Goal: Book appointment/travel/reservation

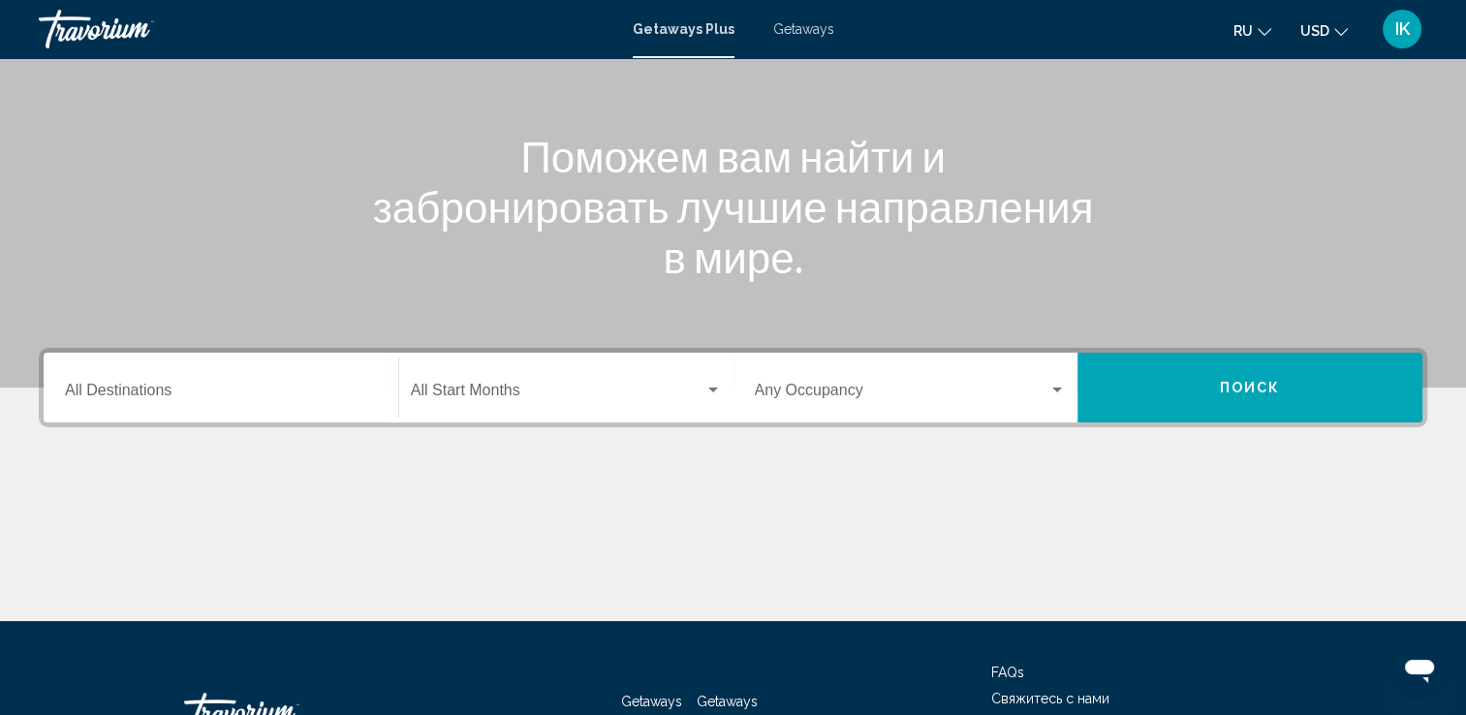
click at [321, 360] on div "Destination All Destinations" at bounding box center [221, 388] width 312 height 61
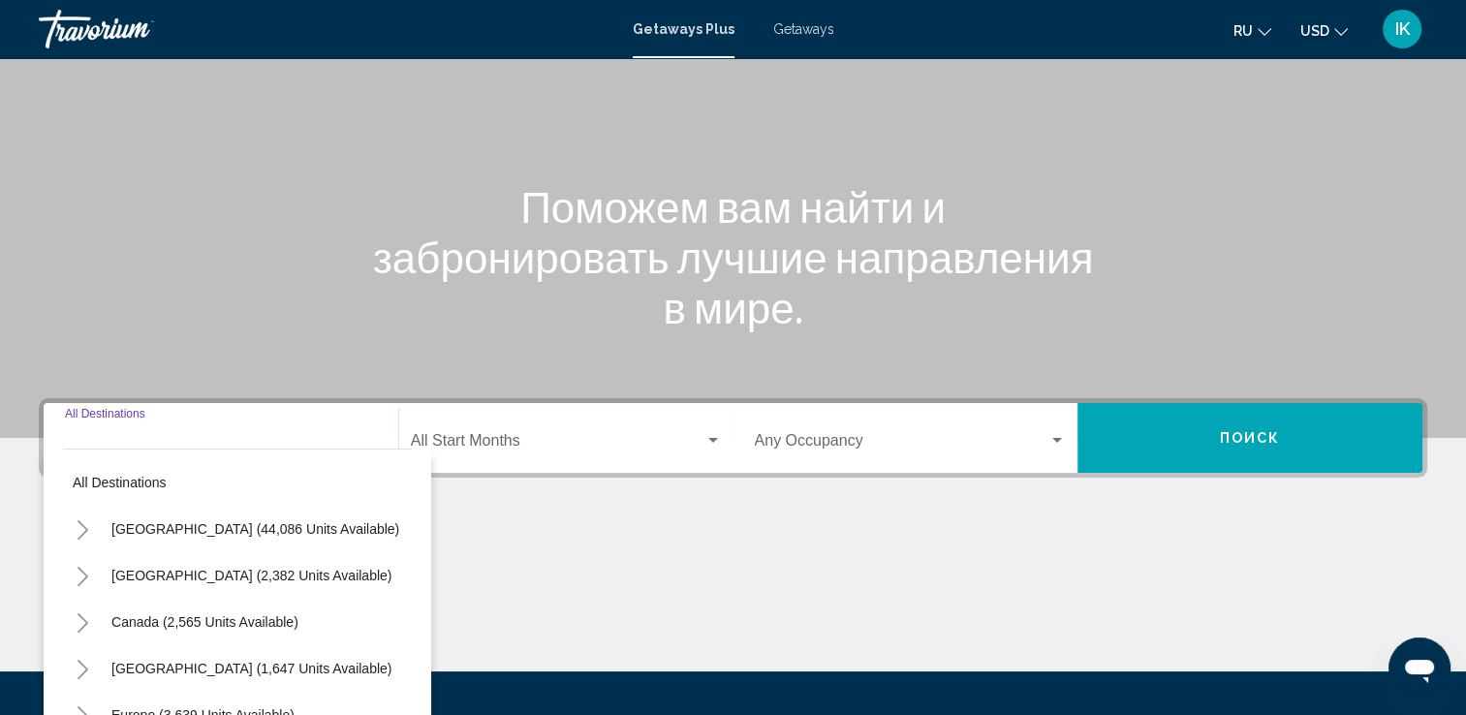
scroll to position [336, 0]
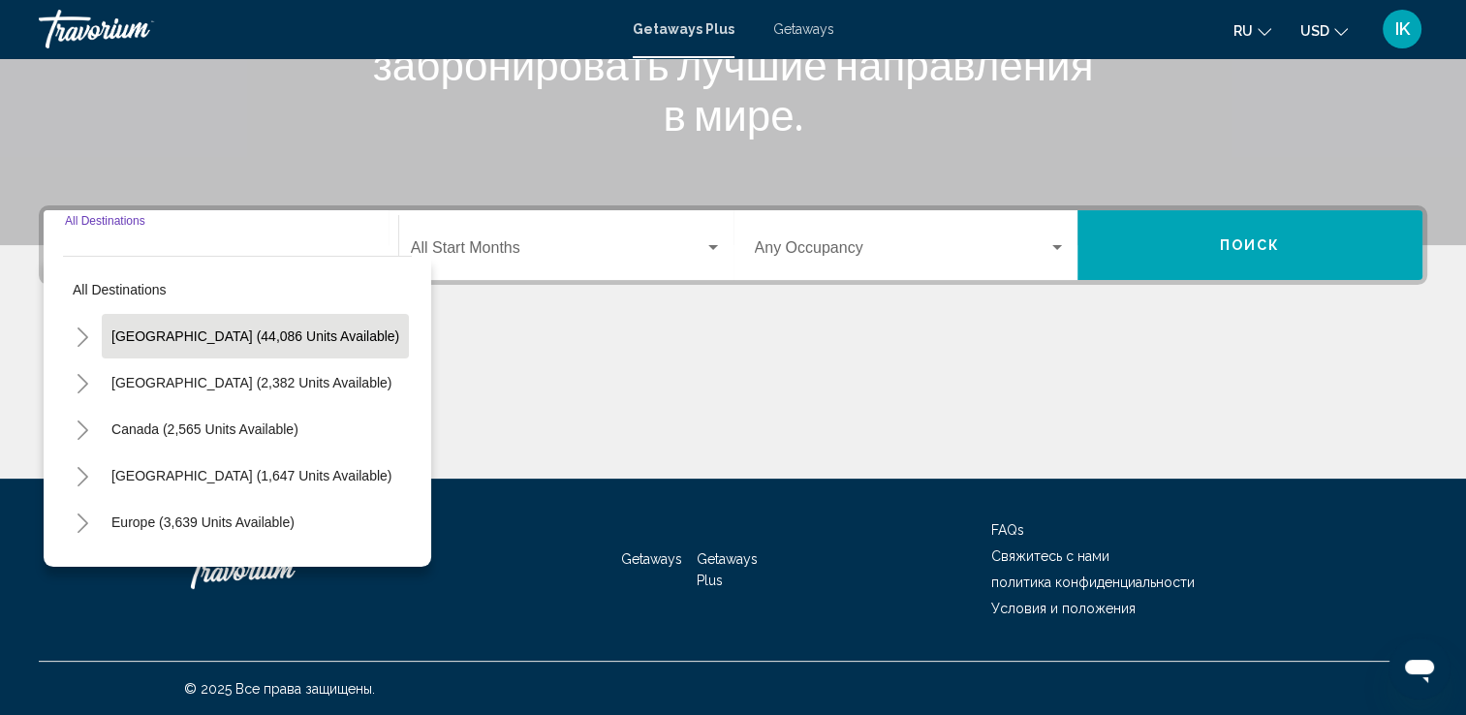
click at [235, 326] on button "United States (44,086 units available)" at bounding box center [255, 336] width 307 height 45
type input "**********"
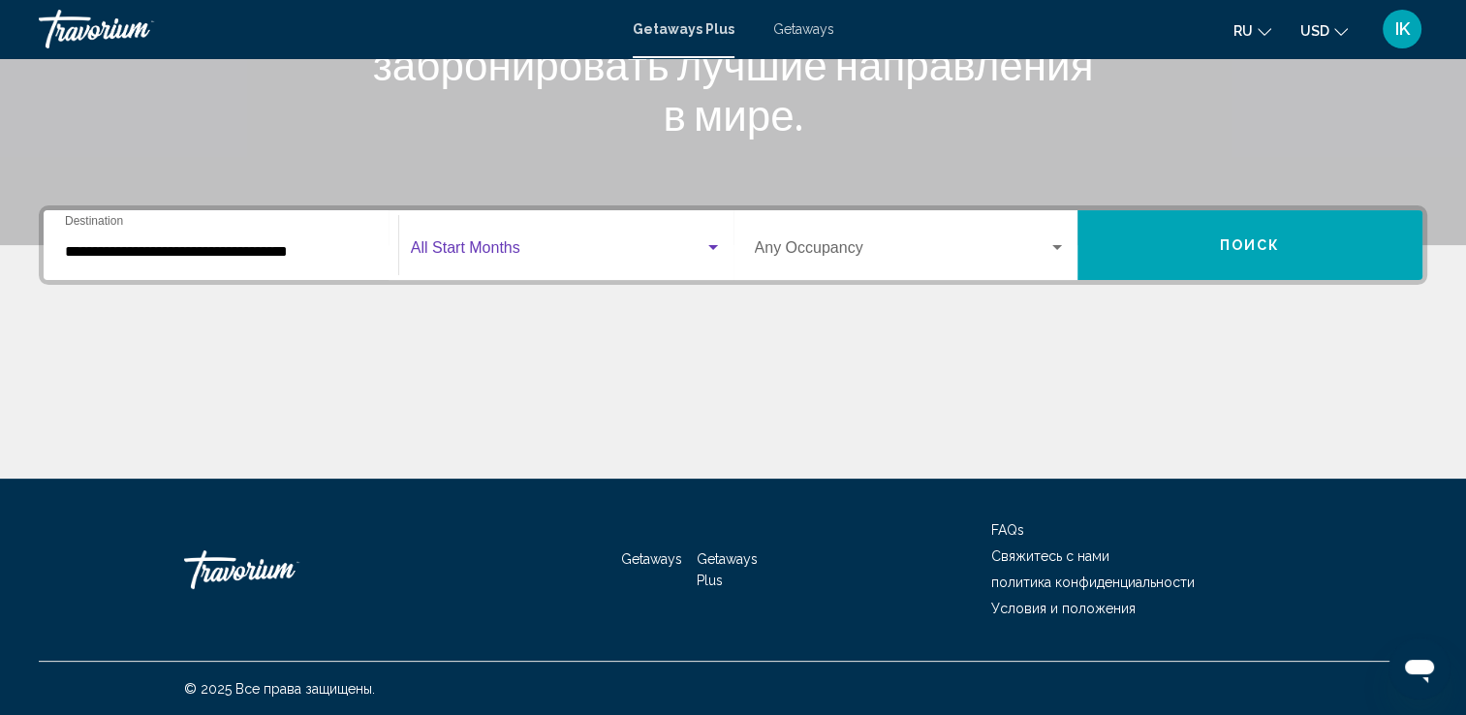
click at [491, 246] on span "Search widget" at bounding box center [558, 251] width 294 height 17
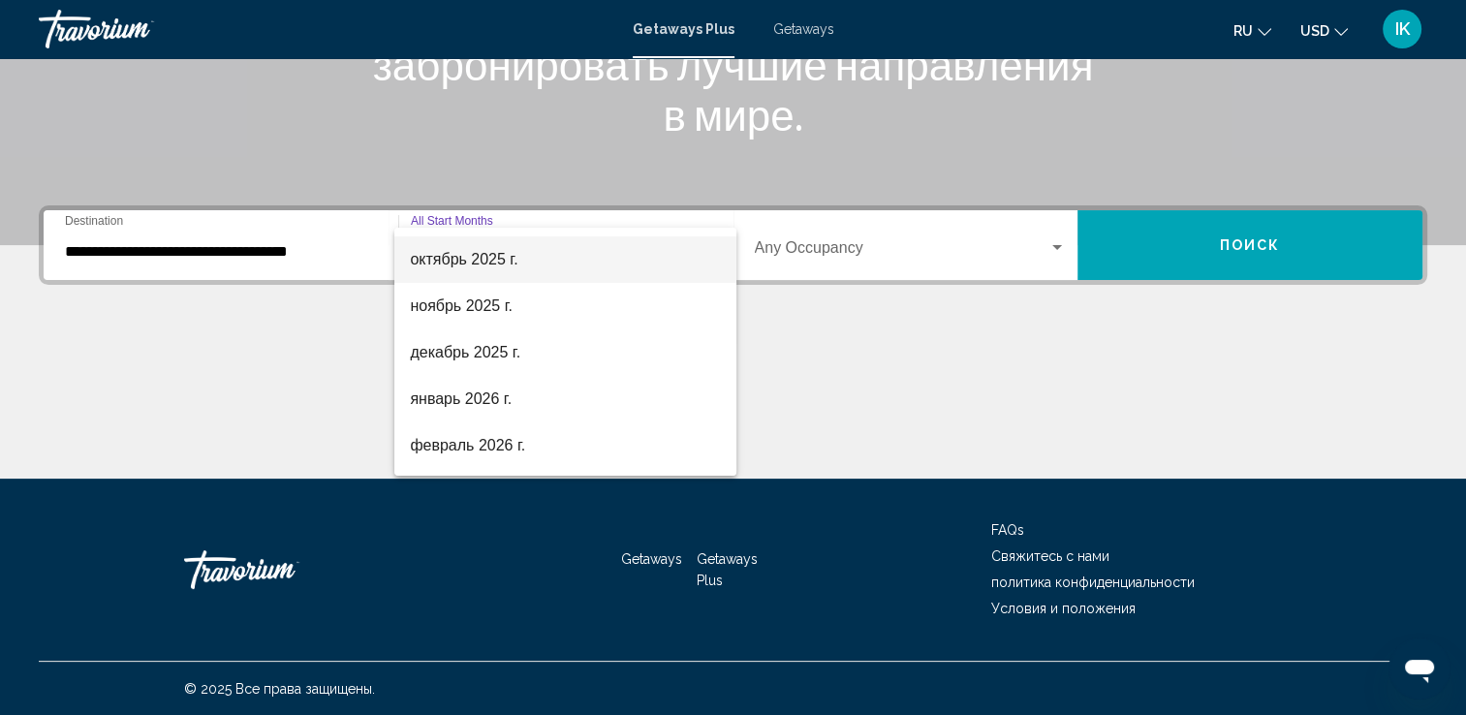
scroll to position [194, 0]
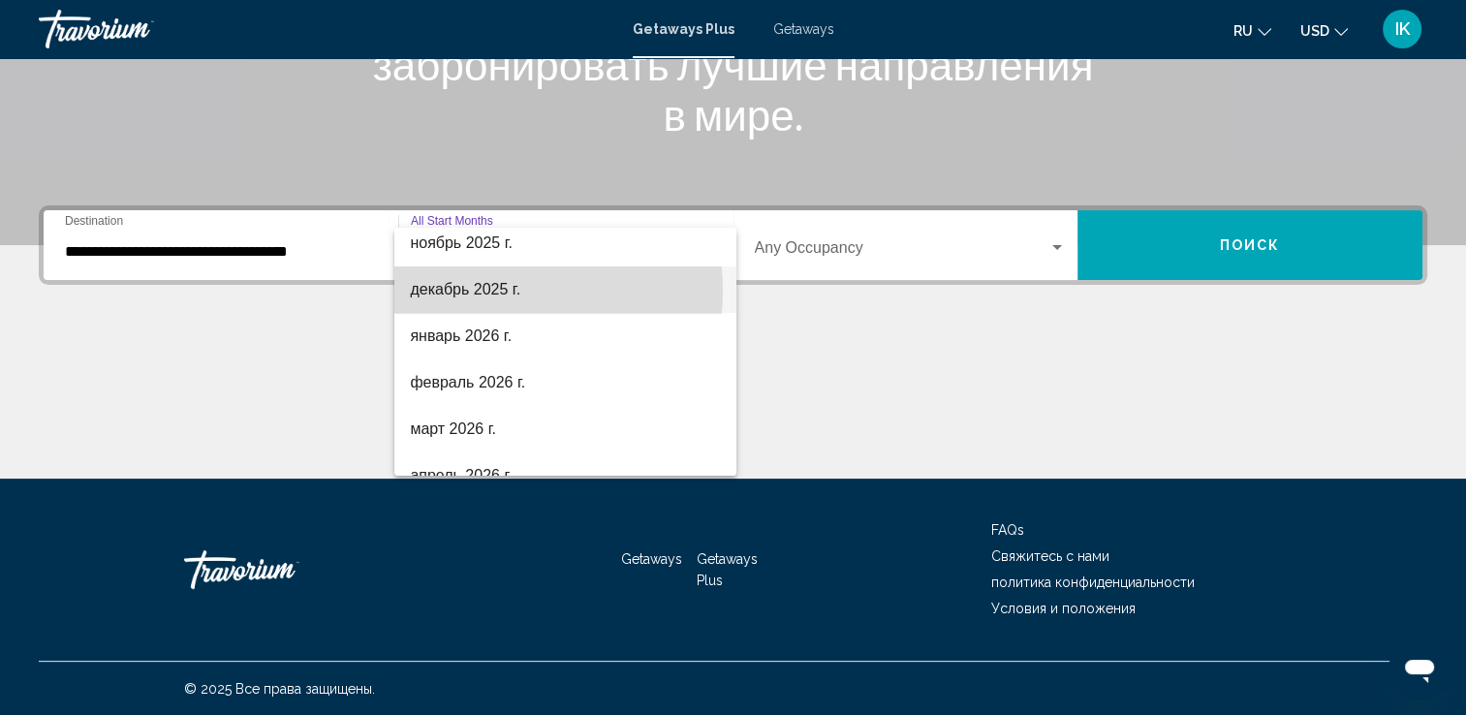
click at [484, 292] on span "декабрь 2025 г." at bounding box center [565, 289] width 311 height 47
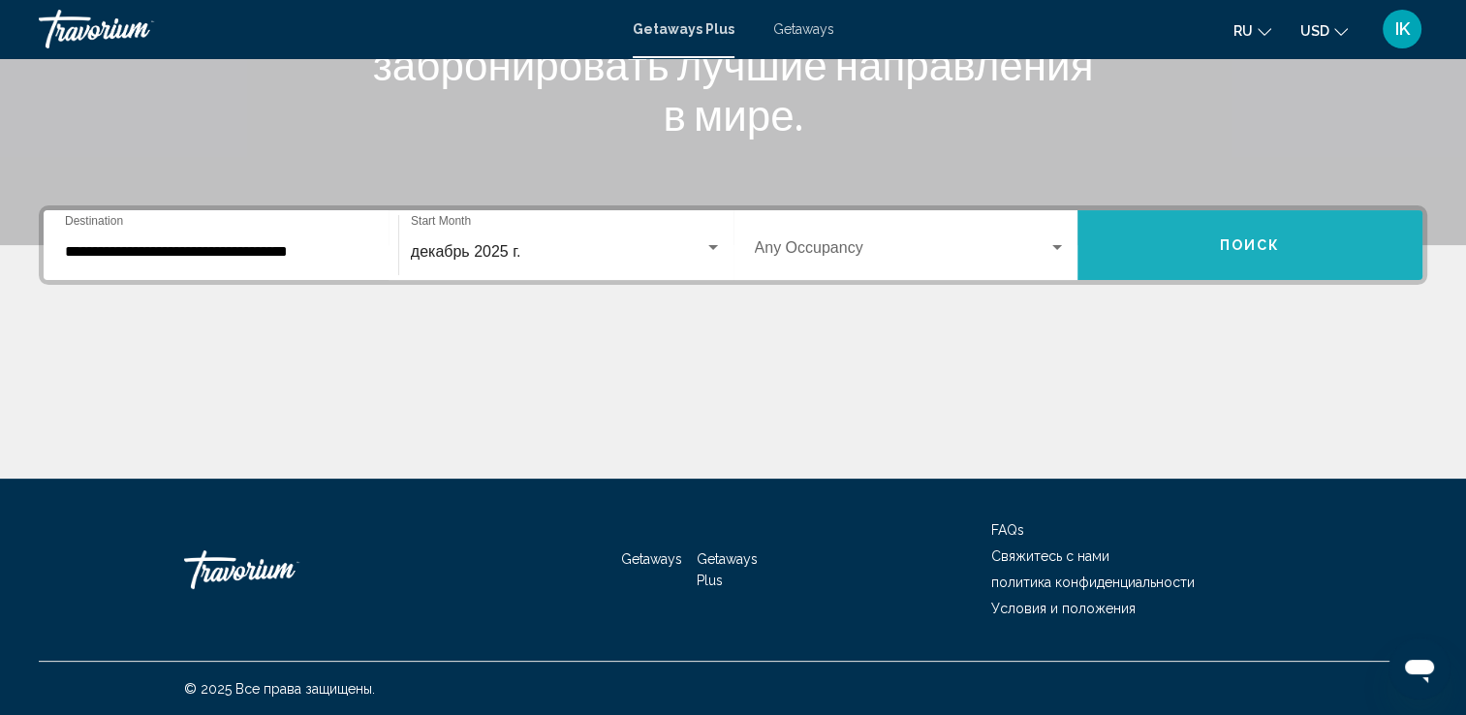
click at [1260, 250] on span "Поиск" at bounding box center [1250, 246] width 61 height 16
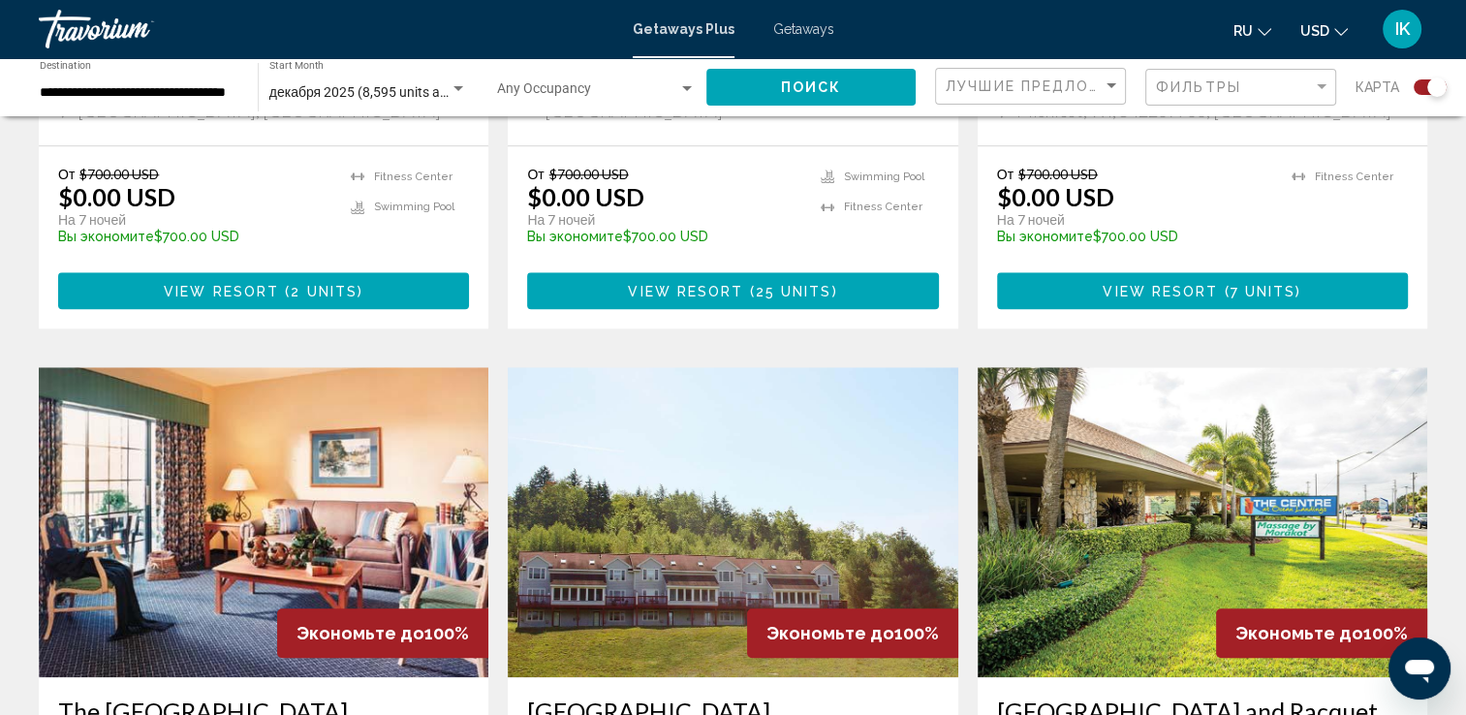
scroll to position [1938, 0]
